Goal: Complete application form

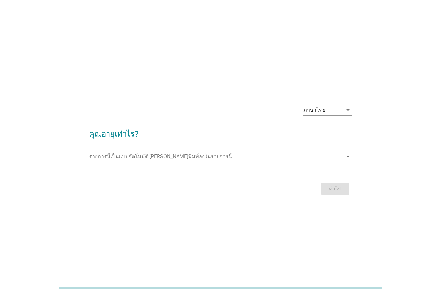
click at [165, 162] on input "รายการนี้เป็นแบบอัตโนมัติ คุณสามารถพิมพ์ลงในรายการนี้" at bounding box center [216, 157] width 254 height 10
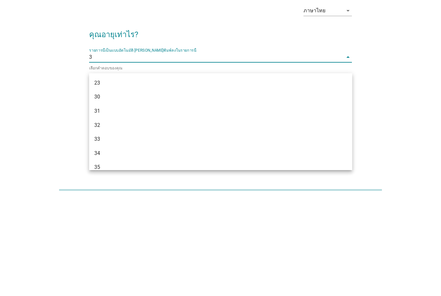
type input "34"
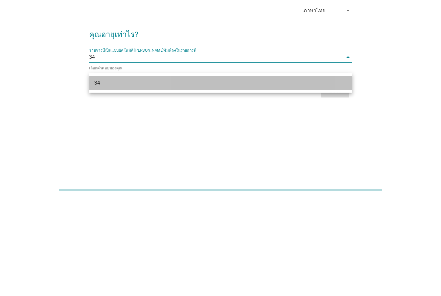
click at [108, 177] on div "34" at bounding box center [210, 181] width 232 height 8
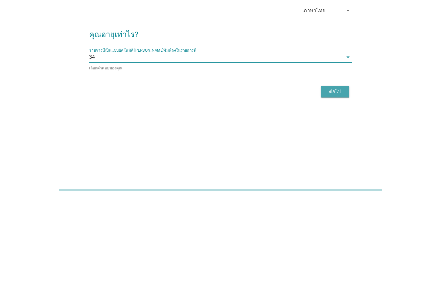
click at [330, 186] on div "ต่อไป" at bounding box center [335, 190] width 18 height 8
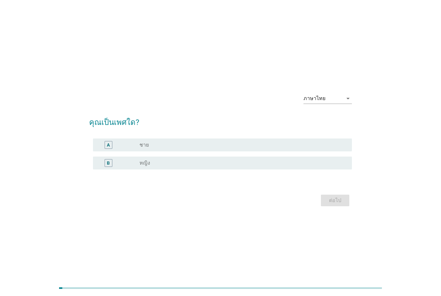
click at [144, 148] on label "ชาย" at bounding box center [144, 145] width 9 height 6
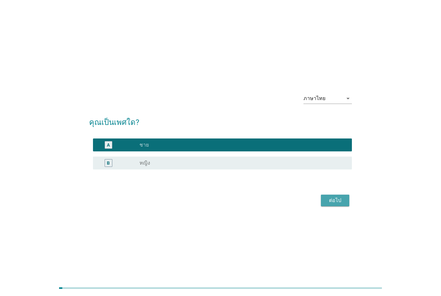
click at [329, 204] on div "ต่อไป" at bounding box center [335, 201] width 18 height 8
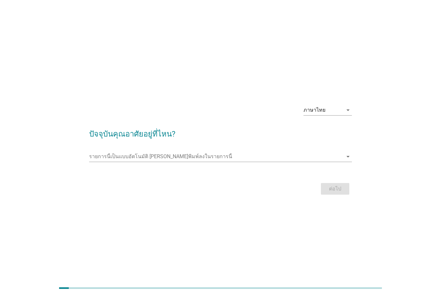
click at [205, 162] on input "รายการนี้เป็นแบบอัตโนมัติ คุณสามารถพิมพ์ลงในรายการนี้" at bounding box center [216, 157] width 254 height 10
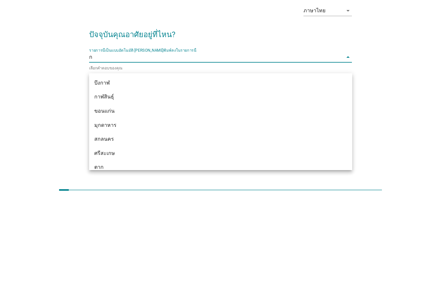
type input "กำ"
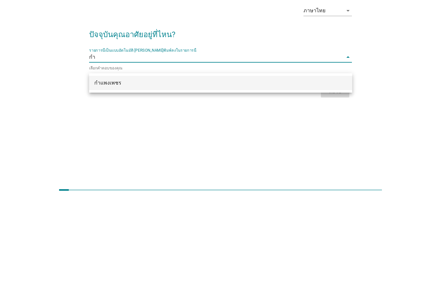
click at [96, 177] on div "กำแพงเพชร" at bounding box center [210, 181] width 232 height 8
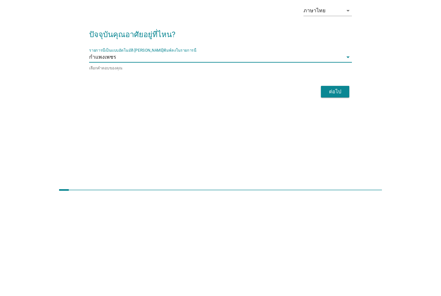
click at [330, 186] on div "ต่อไป" at bounding box center [335, 190] width 18 height 8
